Goal: Check status: Check status

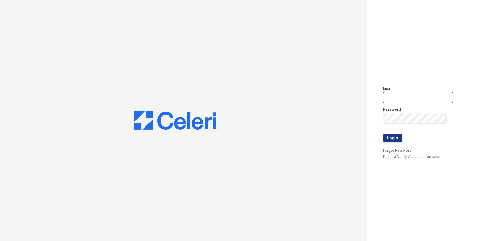
click at [423, 99] on input "email" at bounding box center [418, 97] width 70 height 11
type input "[EMAIL_ADDRESS][DOMAIN_NAME]"
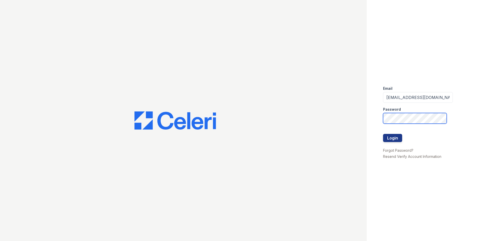
click at [383, 134] on button "Login" at bounding box center [392, 138] width 19 height 8
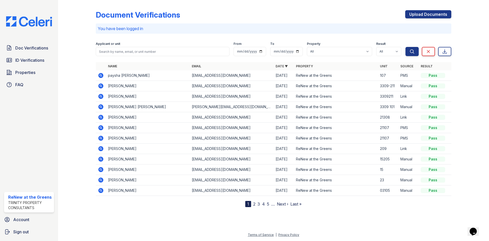
click at [468, 109] on div at bounding box center [466, 104] width 30 height 205
click at [30, 50] on span "Doc Verifications" at bounding box center [31, 48] width 33 height 6
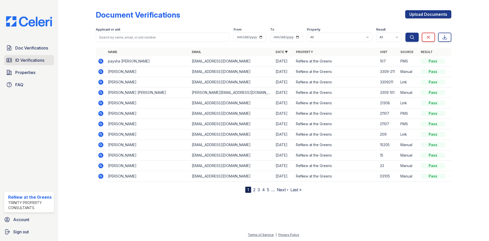
click at [30, 58] on span "ID Verifications" at bounding box center [29, 60] width 29 height 6
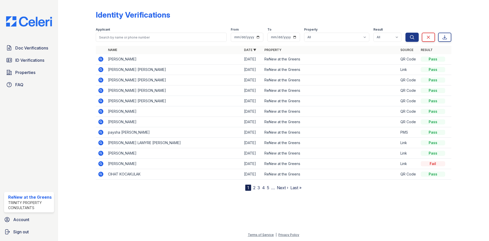
click at [83, 74] on div at bounding box center [81, 96] width 30 height 188
click at [143, 36] on input "search" at bounding box center [161, 37] width 131 height 9
type input "[PERSON_NAME]"
click at [405, 33] on button "Search" at bounding box center [411, 37] width 13 height 9
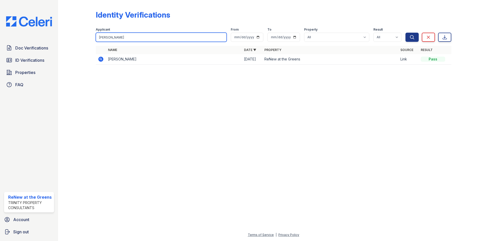
click at [223, 37] on input "[PERSON_NAME]" at bounding box center [161, 37] width 131 height 9
click at [210, 37] on input "search" at bounding box center [161, 37] width 131 height 9
click at [210, 21] on div "Identity Verifications" at bounding box center [274, 16] width 356 height 13
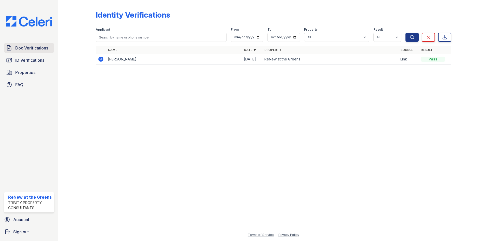
click at [38, 53] on link "Doc Verifications" at bounding box center [29, 48] width 50 height 10
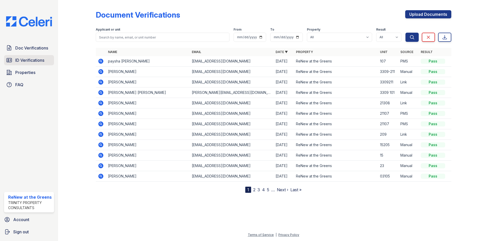
click at [33, 58] on span "ID Verifications" at bounding box center [29, 60] width 29 height 6
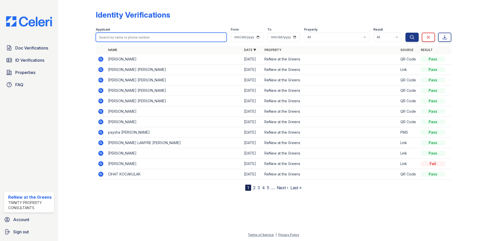
click at [147, 39] on input "search" at bounding box center [161, 37] width 131 height 9
type input "wheaton"
click at [405, 33] on button "Search" at bounding box center [411, 37] width 13 height 9
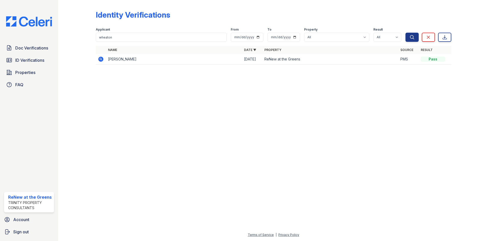
click at [99, 60] on icon at bounding box center [100, 59] width 5 height 5
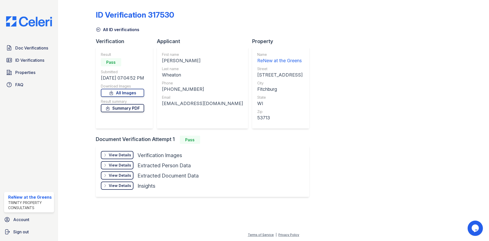
click at [128, 111] on link "Summary PDF" at bounding box center [122, 108] width 43 height 8
click at [130, 96] on link "All Images" at bounding box center [122, 93] width 43 height 8
click at [132, 158] on div "View Details Details" at bounding box center [117, 155] width 33 height 8
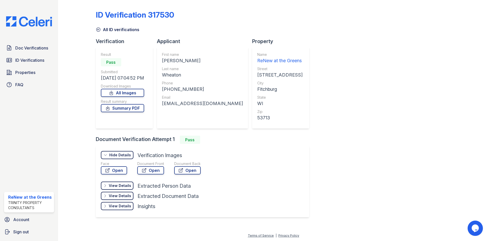
click at [335, 53] on div "ID Verification 317530 All ID verifications Verification Result Pass Submitted …" at bounding box center [274, 113] width 356 height 222
